Goal: Task Accomplishment & Management: Complete application form

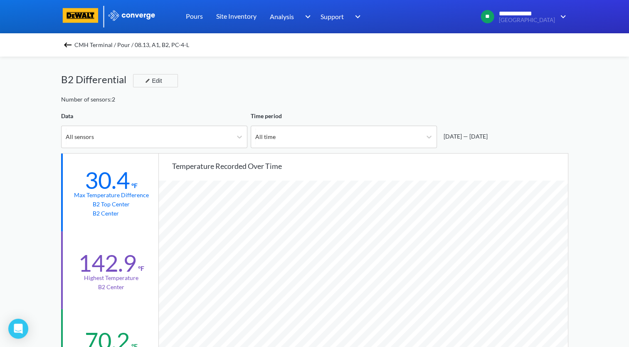
scroll to position [696, 628]
click at [93, 42] on span "CMH Terminal / Pour / 08.13, A1, B2, PC-4-L" at bounding box center [131, 45] width 115 height 12
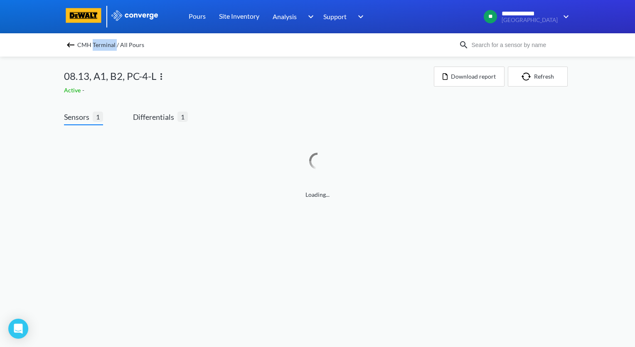
click at [93, 42] on span "CMH Terminal / All Pours" at bounding box center [110, 45] width 67 height 12
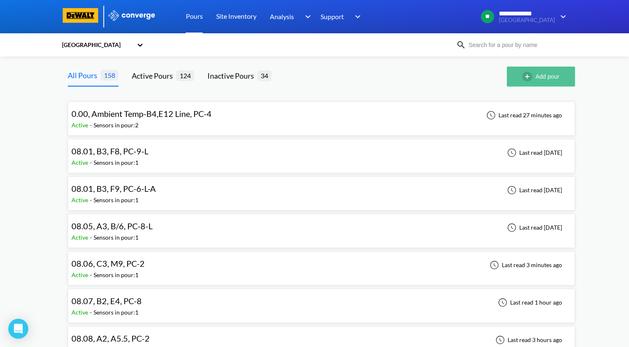
click at [525, 79] on img "button" at bounding box center [528, 76] width 13 height 10
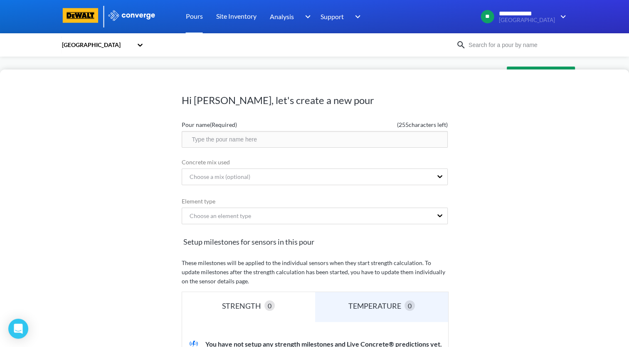
click at [293, 134] on input "text" at bounding box center [315, 139] width 266 height 17
drag, startPoint x: 293, startPoint y: 134, endPoint x: 158, endPoint y: 144, distance: 135.5
click at [158, 144] on div "Hi [PERSON_NAME], let's create a new pour Pour name (Required) ( 234 characters…" at bounding box center [314, 207] width 629 height 277
type input "08.15, A3, C6, PC-4-L"
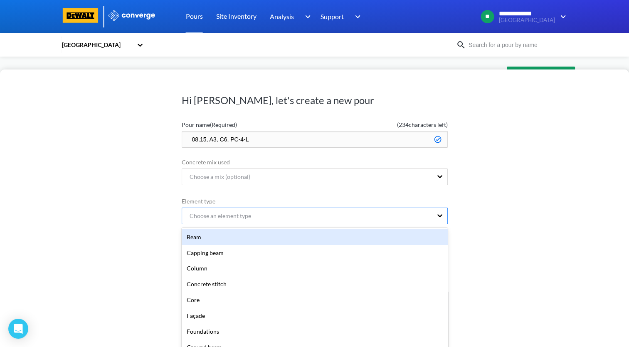
click at [339, 212] on div "Choose an element type" at bounding box center [307, 216] width 250 height 16
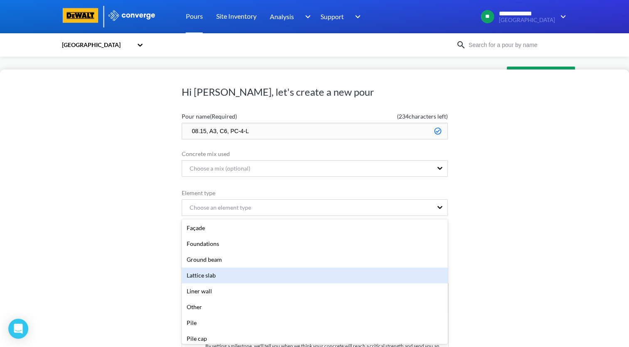
scroll to position [83, 0]
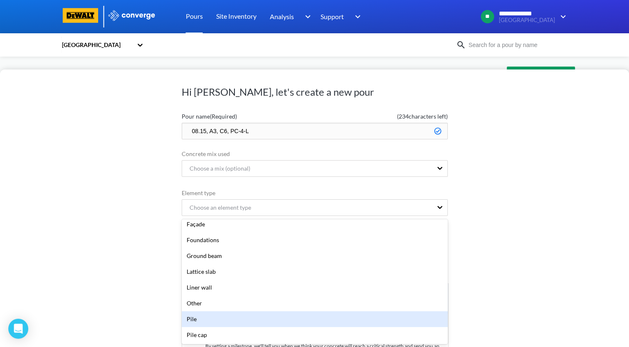
click at [220, 318] on div "Pile" at bounding box center [315, 319] width 266 height 16
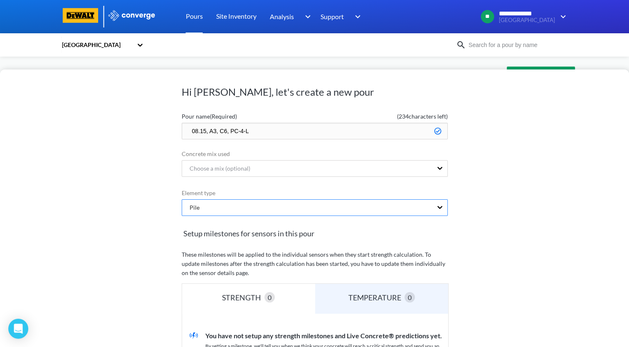
click at [316, 210] on div "Pile" at bounding box center [307, 208] width 250 height 16
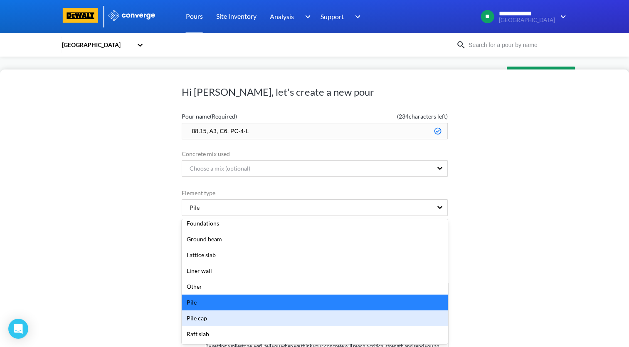
scroll to position [113, 0]
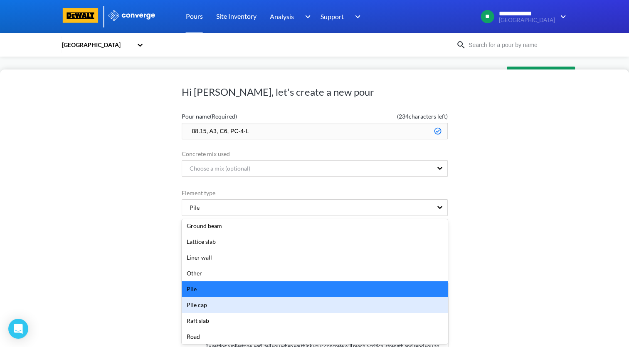
click at [231, 307] on div "Pile cap" at bounding box center [315, 305] width 266 height 16
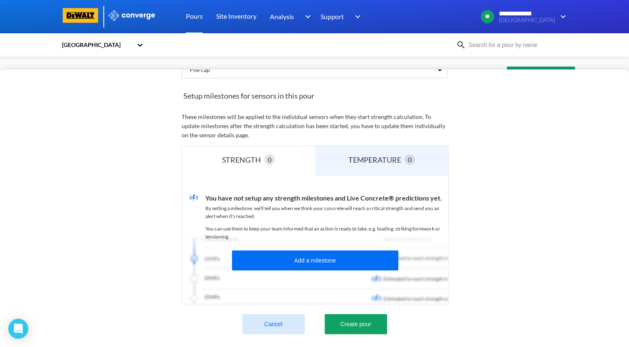
scroll to position [151, 0]
click at [359, 314] on button "Create pour" at bounding box center [356, 324] width 62 height 20
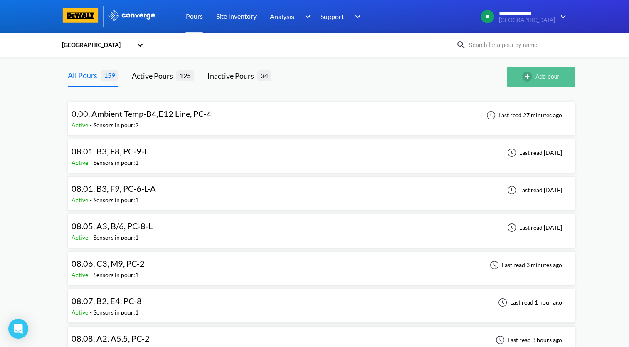
click at [539, 76] on button "Add pour" at bounding box center [541, 77] width 68 height 20
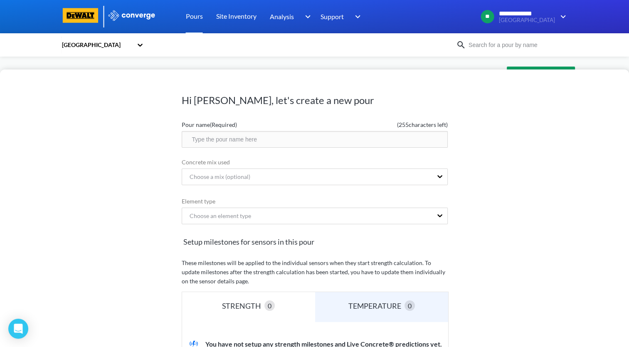
click at [291, 144] on input "text" at bounding box center [315, 139] width 266 height 17
paste input "08.15, A3, C6, PC-4-L"
click at [215, 138] on input "08.15, A3, C6, PC-4-L" at bounding box center [315, 139] width 266 height 17
click at [224, 141] on input "08.15, A2, C6, PC-4-L" at bounding box center [315, 139] width 266 height 17
type input "08.15, A2, C5, PC-4-L"
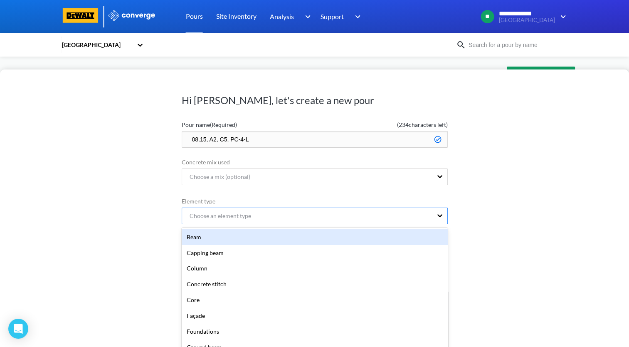
click at [290, 214] on div "Choose an element type" at bounding box center [307, 216] width 250 height 16
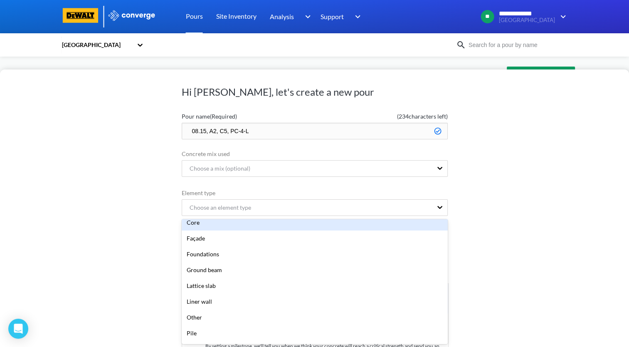
scroll to position [125, 0]
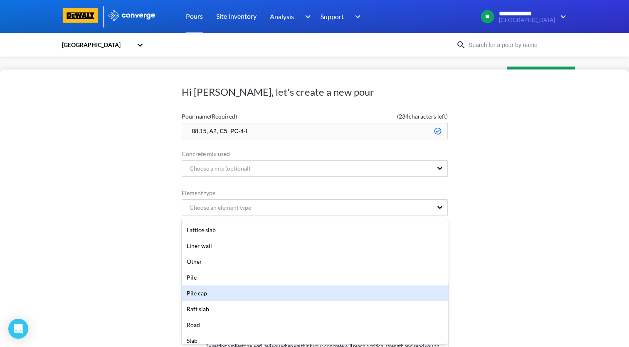
click at [238, 290] on div "Pile cap" at bounding box center [315, 293] width 266 height 16
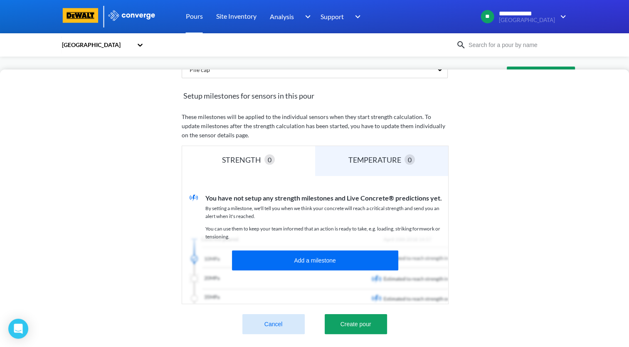
scroll to position [151, 0]
click at [363, 323] on button "Create pour" at bounding box center [356, 324] width 62 height 20
